Goal: Transaction & Acquisition: Download file/media

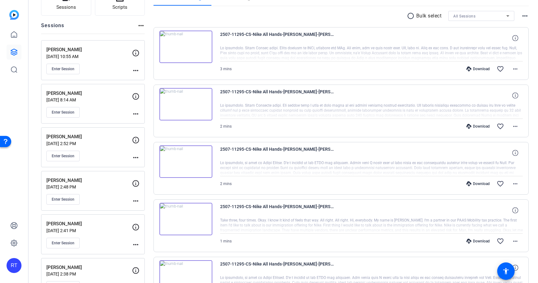
scroll to position [55, 0]
click at [69, 111] on span "Enter Session" at bounding box center [63, 111] width 23 height 5
click at [0, 0] on mat-sidenav-container "RT 2507-11295-CS_Nike All Hands edit RT settings Sessions Scripts Sessions more…" at bounding box center [269, 141] width 538 height 283
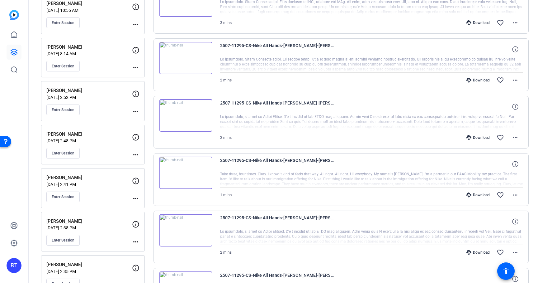
scroll to position [109, 0]
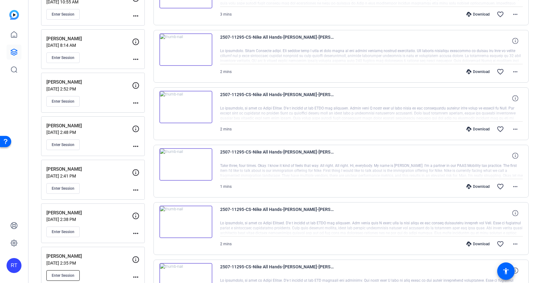
click at [71, 275] on span "Enter Session" at bounding box center [63, 275] width 23 height 5
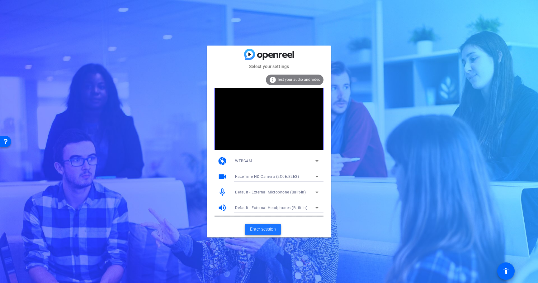
click at [255, 228] on span "Enter session" at bounding box center [263, 229] width 26 height 7
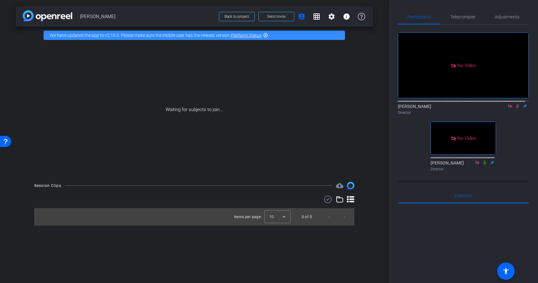
click at [488, 137] on div "No Video" at bounding box center [463, 138] width 65 height 32
click at [515, 108] on icon at bounding box center [517, 106] width 5 height 4
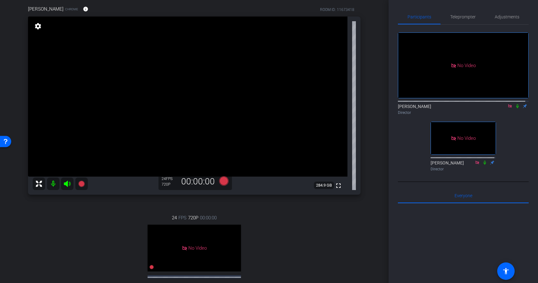
scroll to position [38, 0]
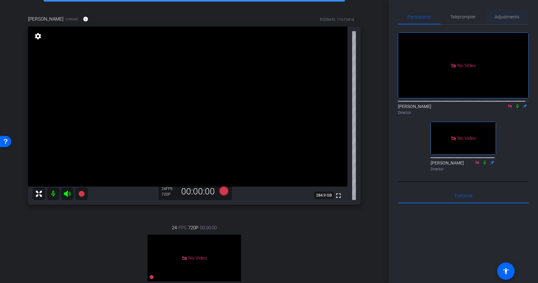
click at [503, 19] on span "Adjustments" at bounding box center [507, 17] width 25 height 4
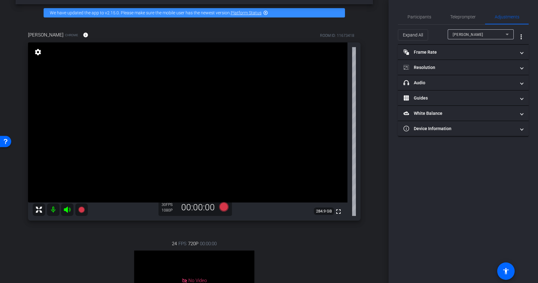
scroll to position [15, 0]
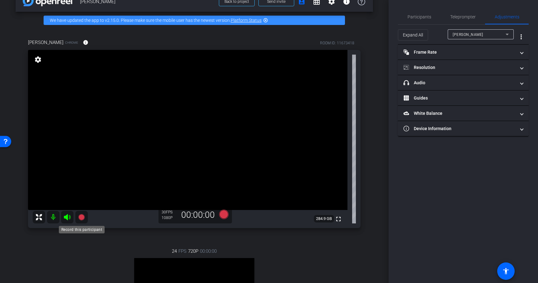
click at [83, 217] on icon at bounding box center [81, 217] width 6 height 6
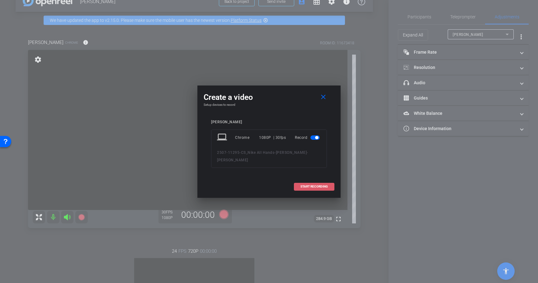
click at [311, 185] on span "START RECORDING" at bounding box center [314, 186] width 27 height 3
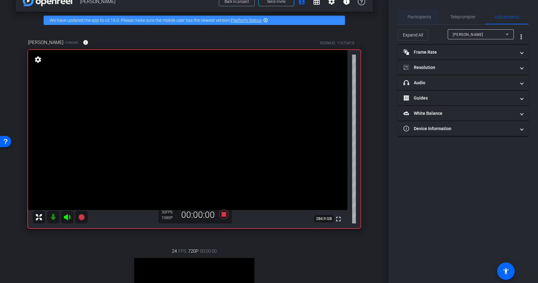
click at [418, 20] on span "Participants" at bounding box center [420, 16] width 24 height 15
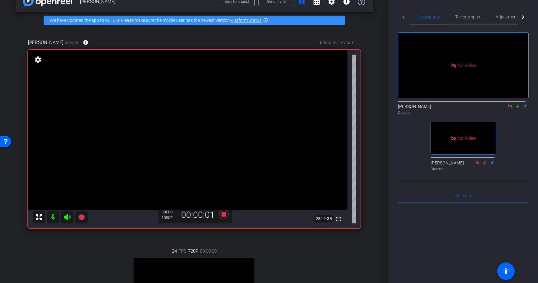
click at [515, 104] on icon at bounding box center [517, 106] width 5 height 4
click at [516, 104] on icon at bounding box center [517, 106] width 3 height 4
click at [516, 104] on icon at bounding box center [517, 106] width 5 height 4
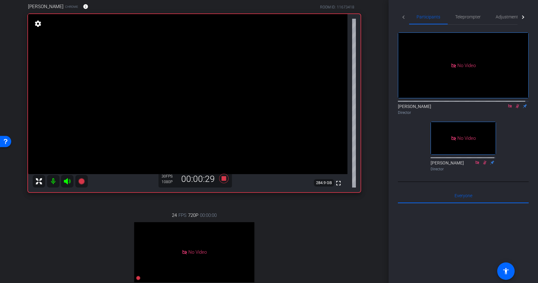
scroll to position [50, 0]
click at [222, 179] on icon at bounding box center [223, 178] width 9 height 9
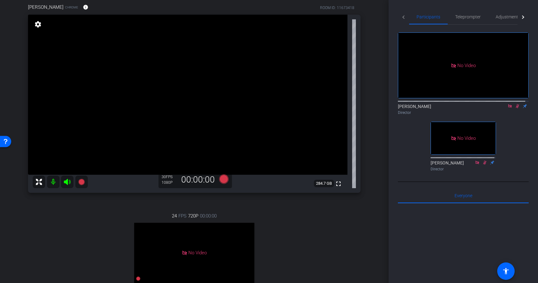
click at [515, 104] on icon at bounding box center [517, 106] width 5 height 4
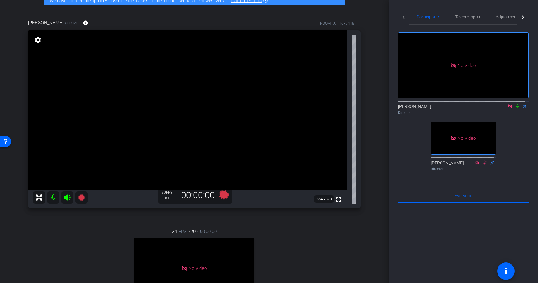
scroll to position [34, 0]
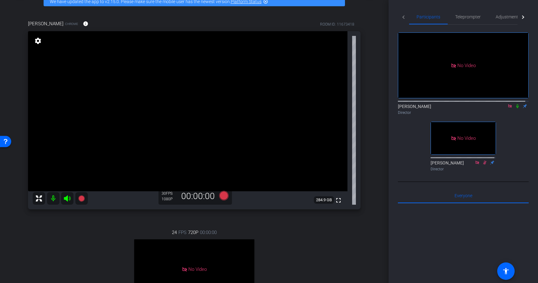
click at [509, 104] on icon at bounding box center [510, 105] width 3 height 3
click at [500, 108] on icon at bounding box center [502, 106] width 5 height 4
click at [101, 232] on div "24 FPS 720P 00:00:00 No Video sarah Subject - Chrome settings" at bounding box center [194, 282] width 333 height 129
click at [81, 201] on icon at bounding box center [81, 197] width 7 height 7
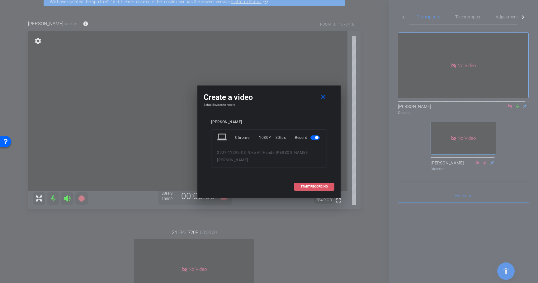
click at [309, 186] on span "START RECORDING" at bounding box center [314, 186] width 27 height 3
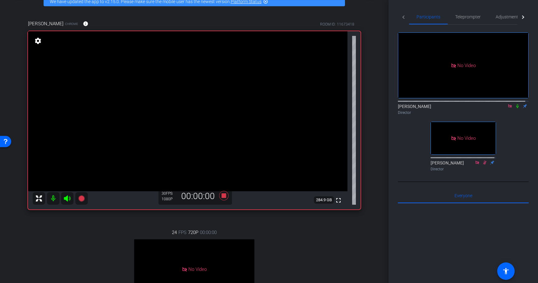
click at [515, 108] on icon at bounding box center [517, 106] width 5 height 4
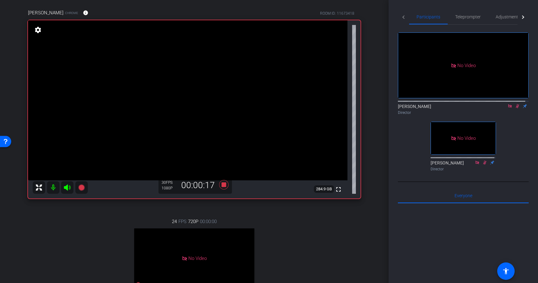
scroll to position [43, 0]
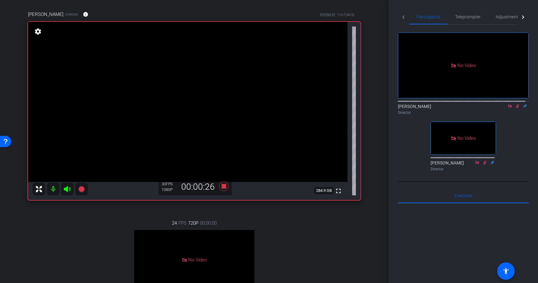
drag, startPoint x: 514, startPoint y: 113, endPoint x: 514, endPoint y: 133, distance: 19.9
click at [514, 133] on div "No Video Rob Thomas Director No Video Hakim Kabbaj Director" at bounding box center [463, 99] width 131 height 149
click at [223, 187] on icon at bounding box center [223, 185] width 9 height 9
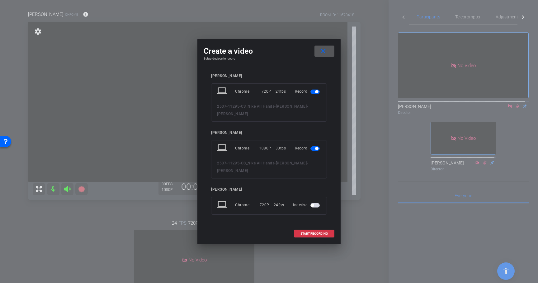
click at [325, 55] on mat-icon "close" at bounding box center [324, 51] width 8 height 8
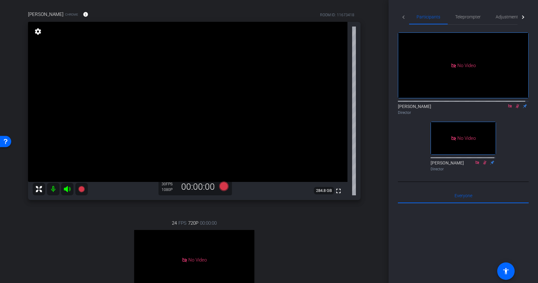
click at [376, 137] on div "arrow_back Nichole Jones Back to project Send invite account_box grid_on settin…" at bounding box center [194, 98] width 389 height 283
click at [367, 232] on div "Nichole Jones Chrome info ROOM ID: 11673418 fullscreen settings 284.8 GB 30 FPS…" at bounding box center [195, 172] width 358 height 343
click at [98, 208] on div "Nichole Jones Chrome info ROOM ID: 11673418 fullscreen settings 284.9 GB 30 FPS…" at bounding box center [195, 172] width 358 height 343
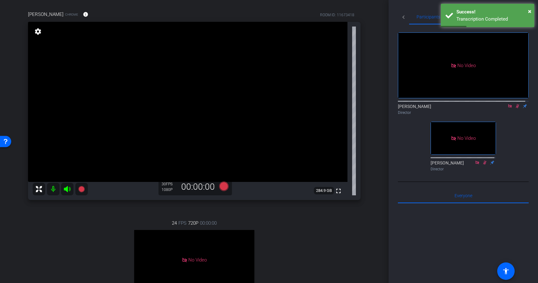
click at [516, 108] on icon at bounding box center [517, 106] width 3 height 4
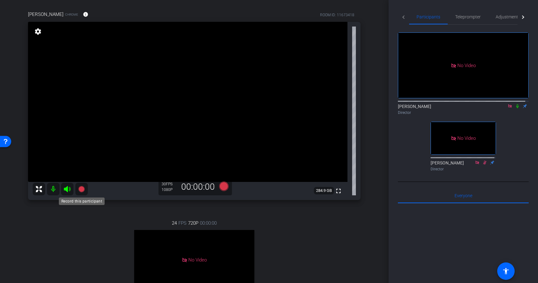
click at [82, 190] on icon at bounding box center [81, 189] width 6 height 6
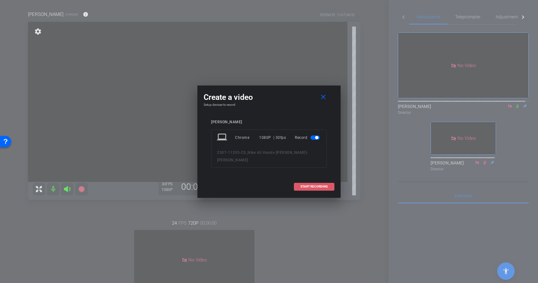
click at [317, 187] on span "START RECORDING" at bounding box center [314, 186] width 27 height 3
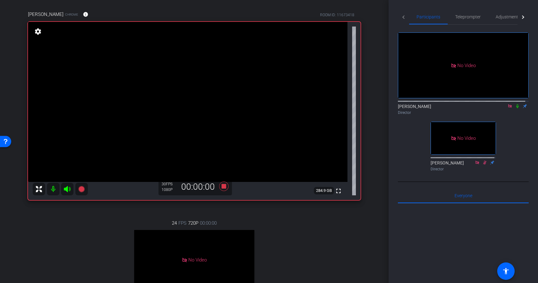
click at [515, 108] on icon at bounding box center [517, 106] width 5 height 4
click at [516, 108] on icon at bounding box center [517, 106] width 3 height 4
click at [515, 108] on icon at bounding box center [517, 106] width 5 height 4
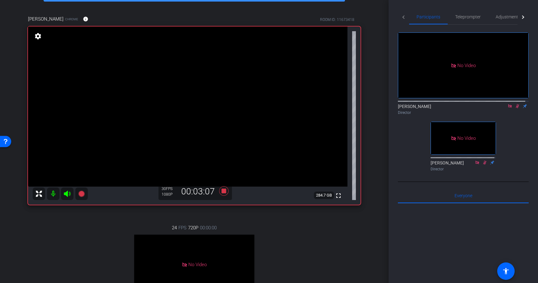
scroll to position [34, 0]
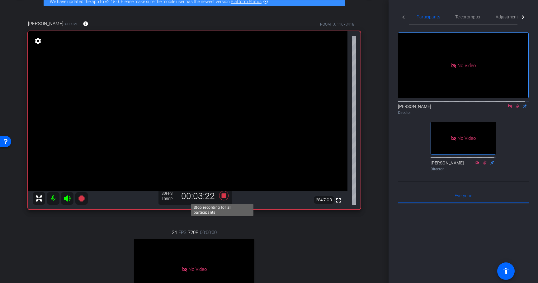
click at [223, 198] on icon at bounding box center [223, 195] width 9 height 9
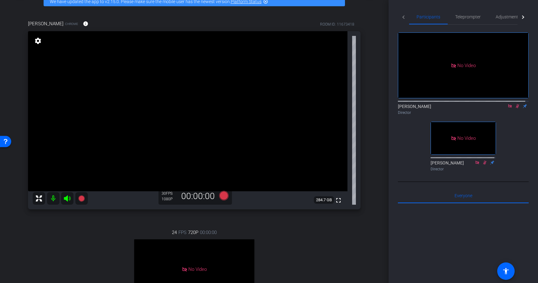
click at [515, 108] on icon at bounding box center [517, 106] width 5 height 4
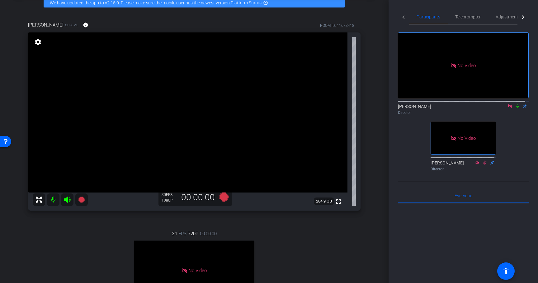
scroll to position [27, 0]
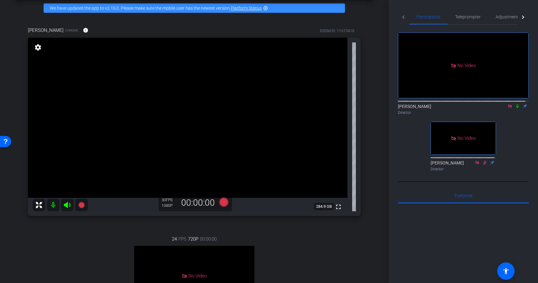
click at [500, 115] on div "Director" at bounding box center [463, 113] width 131 height 6
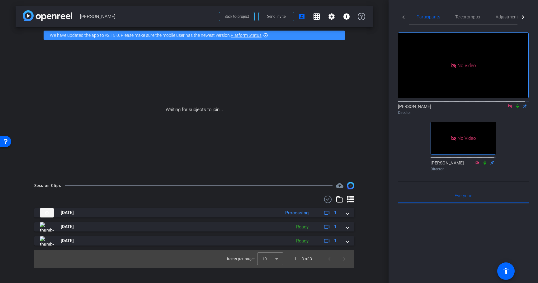
scroll to position [0, 0]
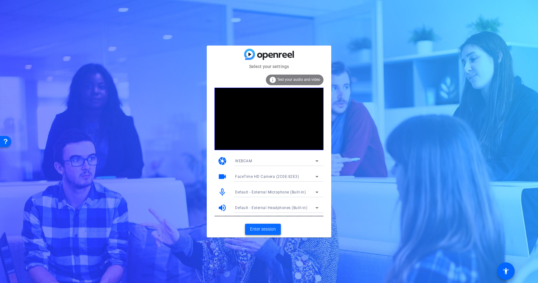
click at [253, 230] on span "Enter session" at bounding box center [263, 229] width 26 height 7
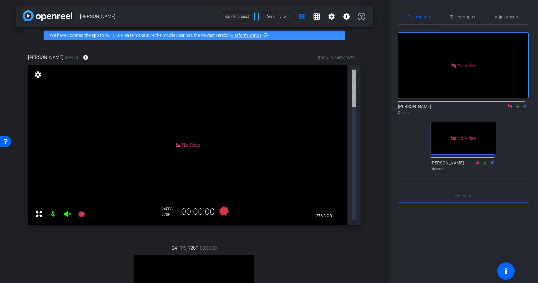
click at [508, 108] on icon at bounding box center [510, 106] width 5 height 4
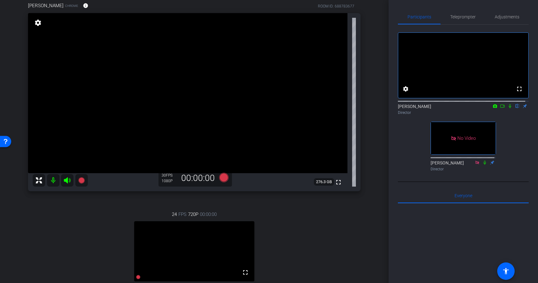
scroll to position [51, 0]
click at [89, 199] on div "John Dubois Chrome info ROOM ID: 688783677 fullscreen settings 276.3 GB 30 FPS …" at bounding box center [195, 163] width 358 height 343
click at [94, 207] on div "24 FPS 720P 00:00:00 No Video sarah Subject - Chrome settings" at bounding box center [194, 265] width 333 height 129
click at [500, 108] on icon at bounding box center [502, 106] width 5 height 4
click at [84, 181] on icon at bounding box center [81, 180] width 6 height 6
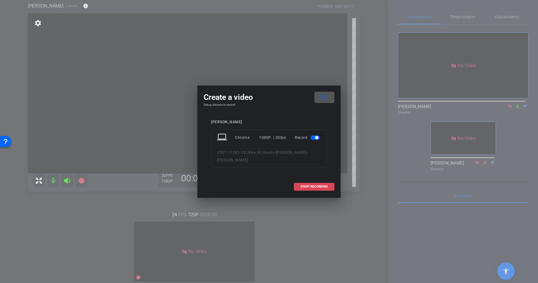
click at [317, 186] on span "START RECORDING" at bounding box center [314, 186] width 27 height 3
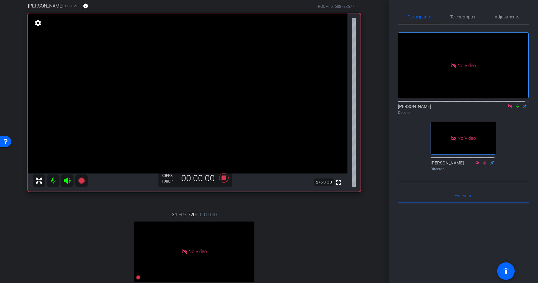
click at [517, 108] on icon at bounding box center [518, 106] width 2 height 4
click at [282, 222] on div "24 FPS 720P 00:00:00 No Video sarah Subject - Chrome settings" at bounding box center [194, 265] width 333 height 129
click at [224, 178] on icon at bounding box center [223, 177] width 9 height 9
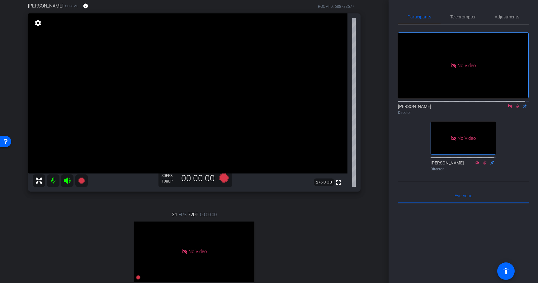
click at [516, 108] on icon at bounding box center [517, 106] width 3 height 4
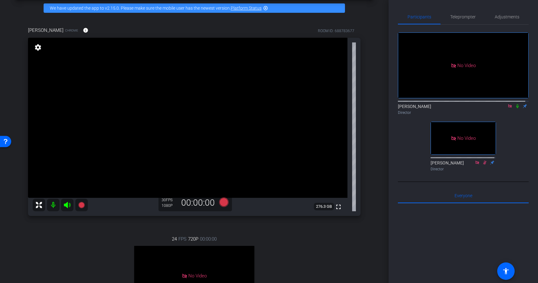
scroll to position [39, 0]
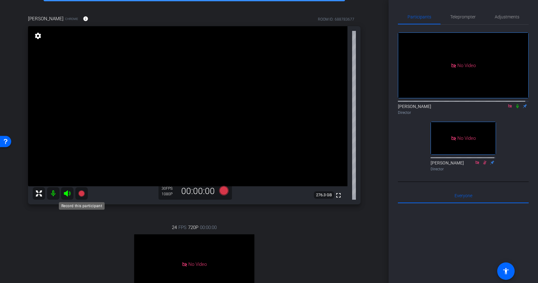
click at [82, 191] on icon at bounding box center [81, 193] width 6 height 6
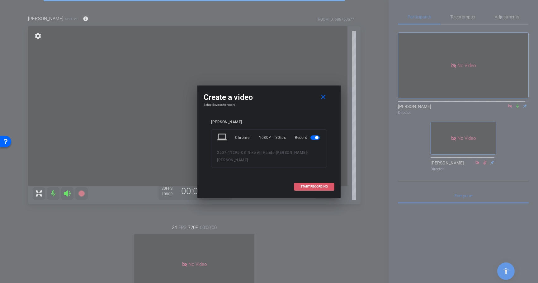
click at [314, 184] on span at bounding box center [314, 186] width 40 height 15
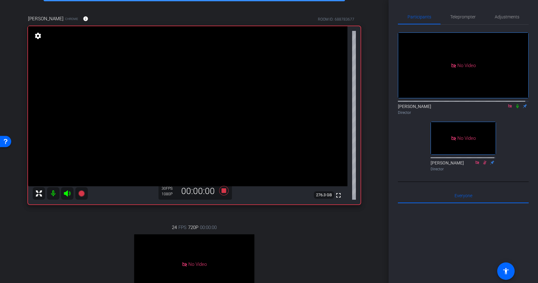
click at [515, 108] on icon at bounding box center [517, 106] width 5 height 4
click at [516, 108] on icon at bounding box center [517, 106] width 3 height 4
click at [517, 108] on icon at bounding box center [518, 106] width 2 height 4
click at [220, 191] on icon at bounding box center [224, 190] width 15 height 11
click at [516, 108] on icon at bounding box center [517, 106] width 3 height 4
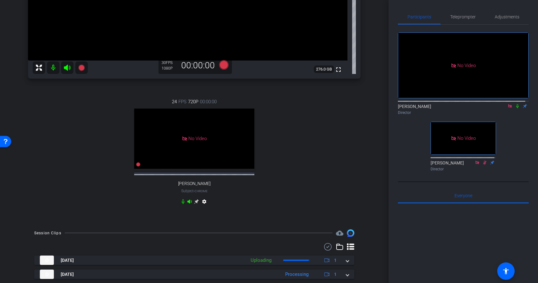
scroll to position [188, 0]
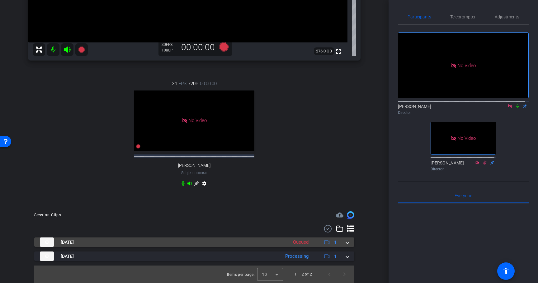
click at [347, 242] on span at bounding box center [348, 242] width 2 height 7
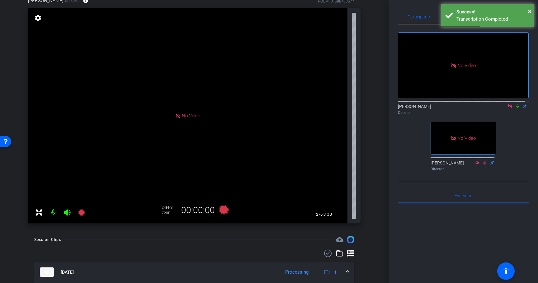
scroll to position [3, 0]
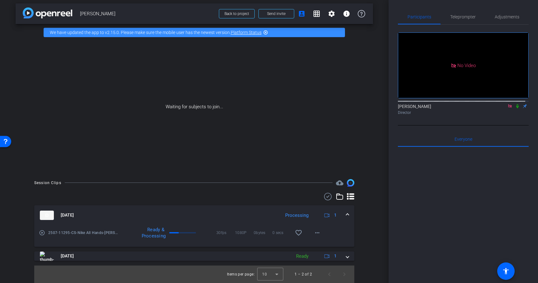
click at [515, 108] on icon at bounding box center [517, 106] width 5 height 4
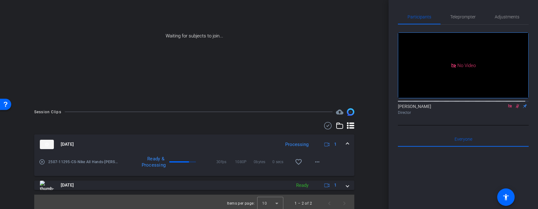
scroll to position [77, 0]
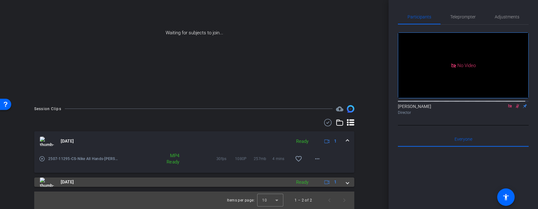
click at [346, 183] on mat-expansion-panel-header "Aug 15, 2025 Ready 1" at bounding box center [194, 181] width 320 height 9
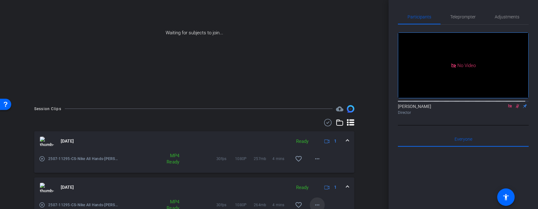
click at [314, 204] on mat-icon "more_horiz" at bounding box center [317, 204] width 7 height 7
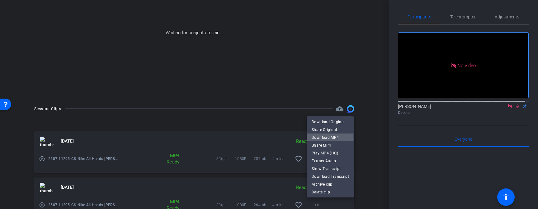
click at [325, 136] on span "Download MP4" at bounding box center [330, 136] width 37 height 7
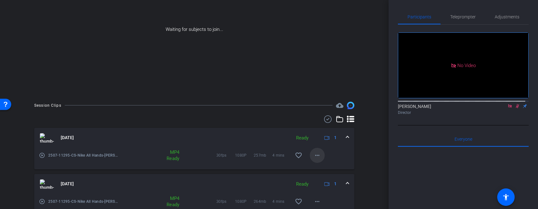
click at [314, 155] on mat-icon "more_horiz" at bounding box center [317, 154] width 7 height 7
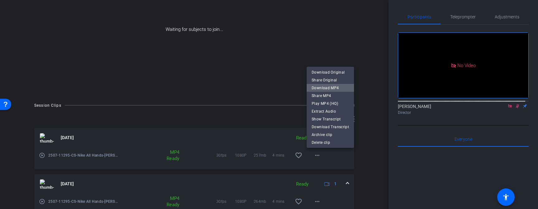
click at [332, 88] on span "Download MP4" at bounding box center [330, 87] width 37 height 7
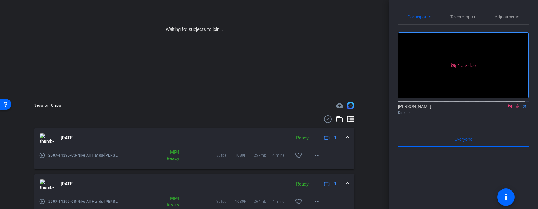
scroll to position [109, 0]
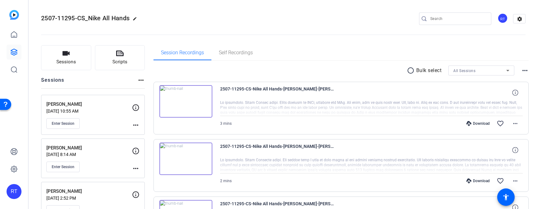
scroll to position [109, 0]
